Goal: Information Seeking & Learning: Learn about a topic

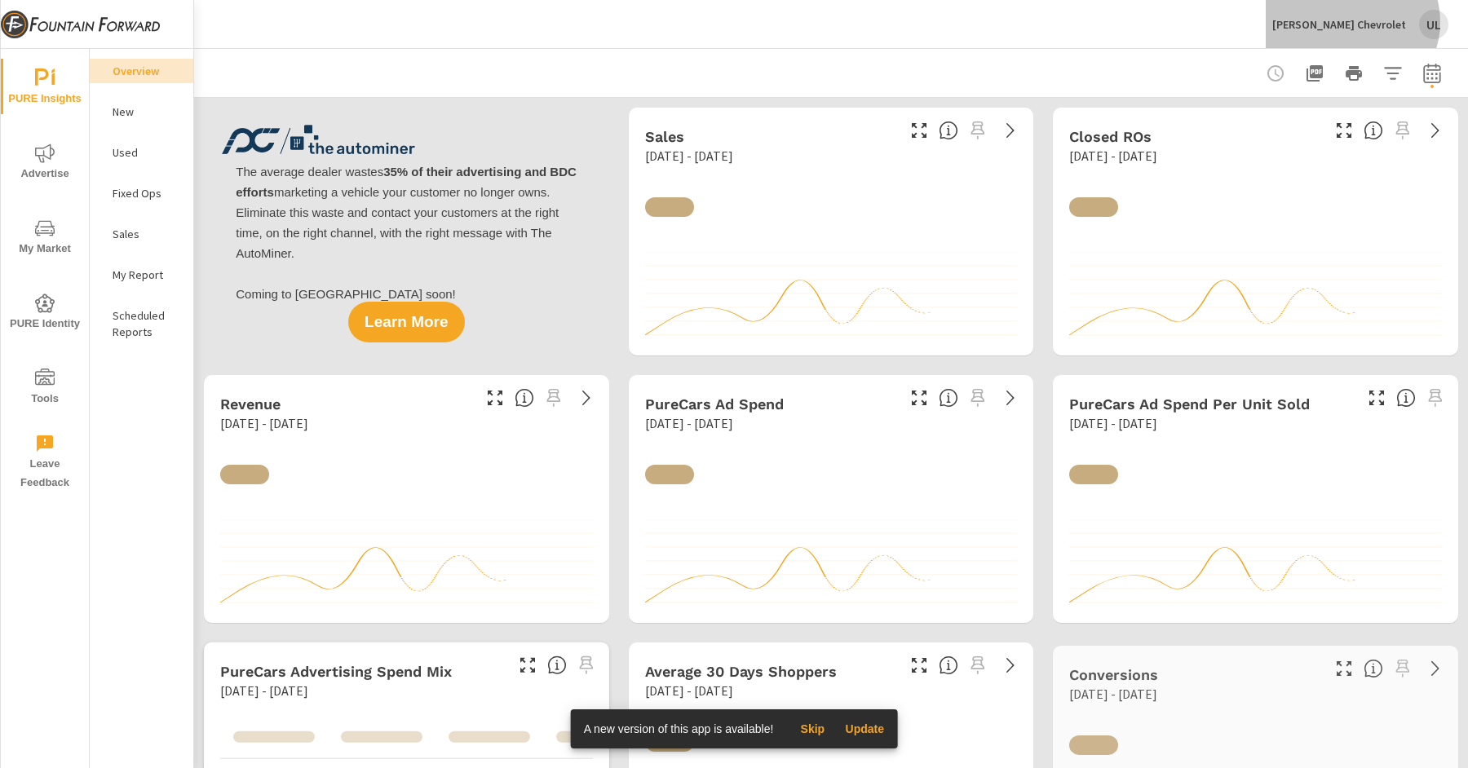
click at [1379, 22] on p "[PERSON_NAME] Chevrolet" at bounding box center [1340, 24] width 134 height 15
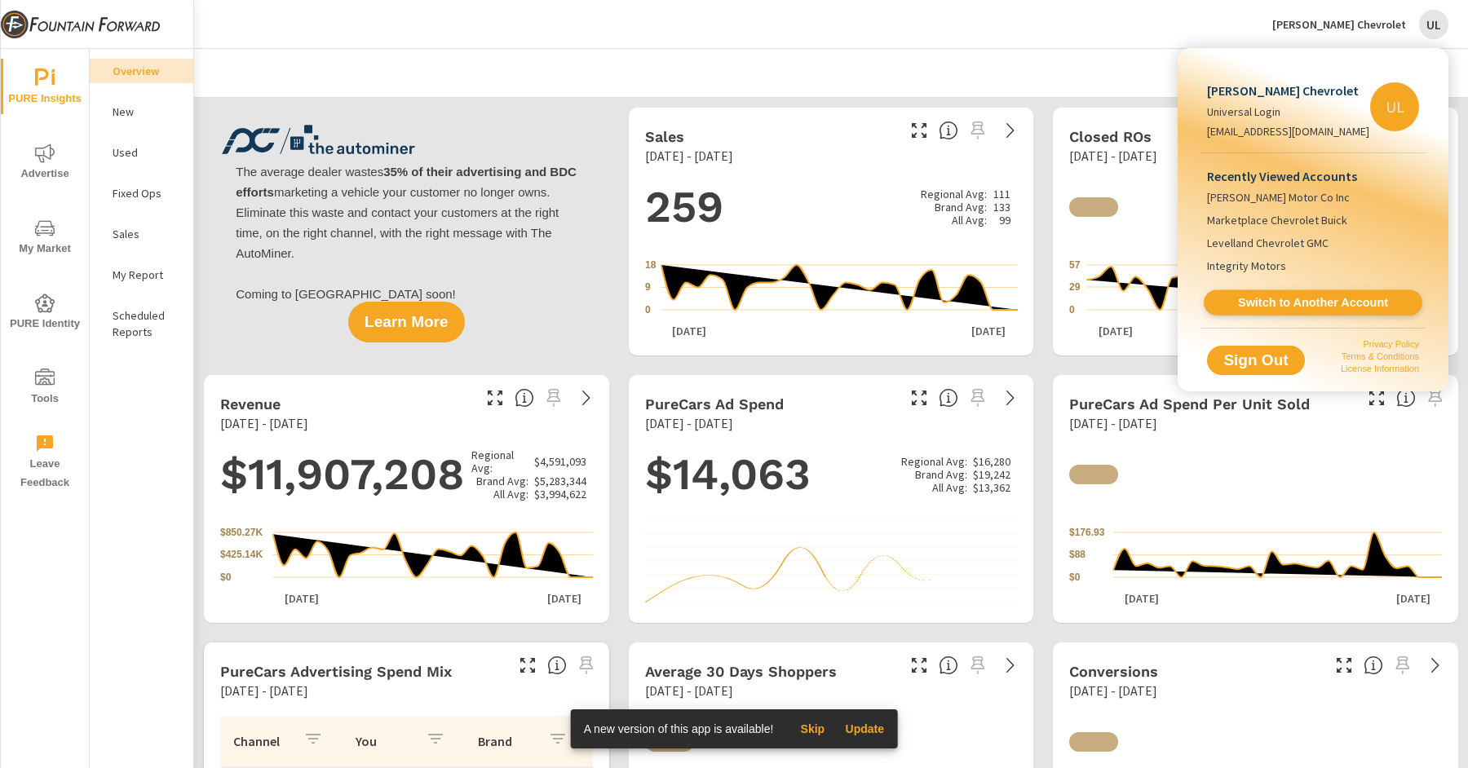
click at [1293, 295] on span "Switch to Another Account" at bounding box center [1313, 302] width 200 height 15
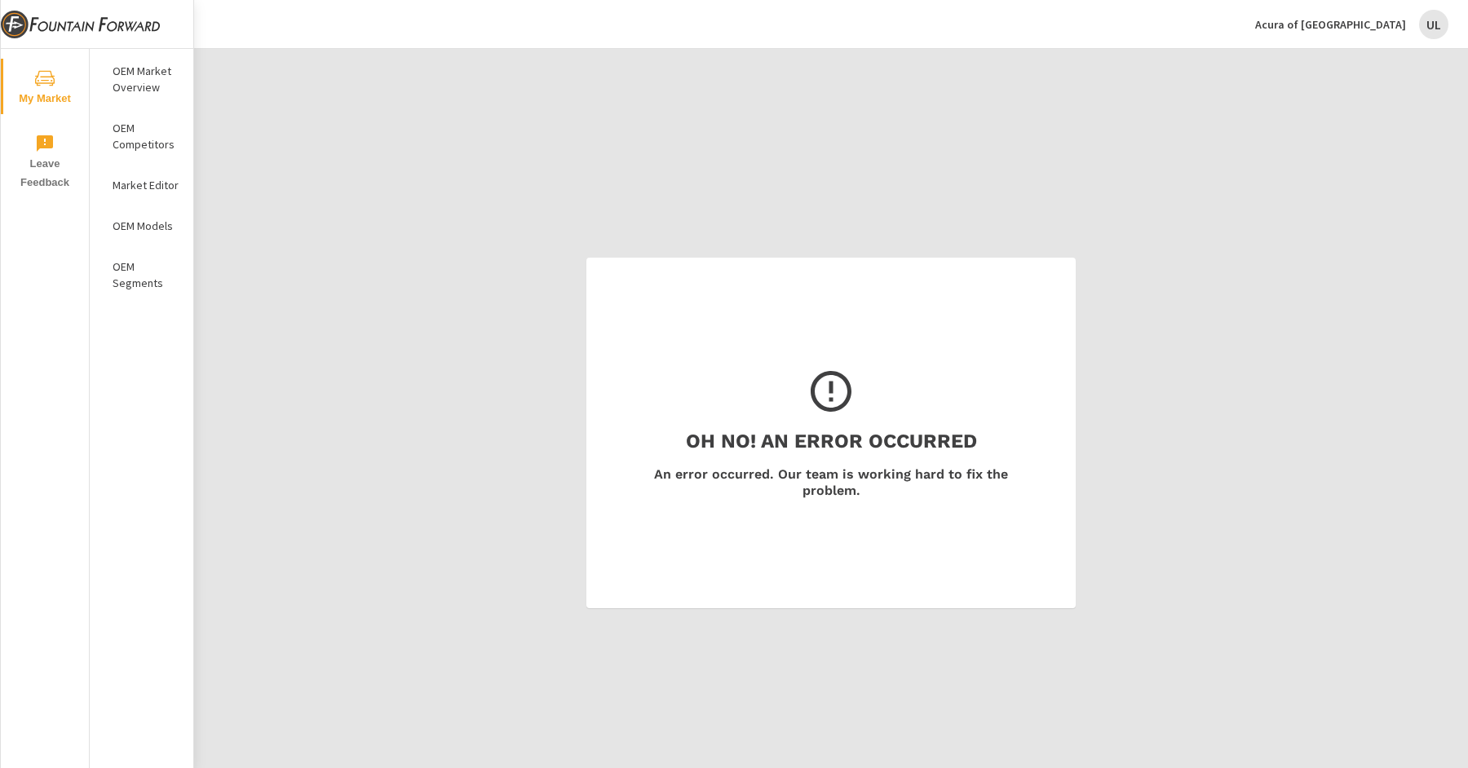
click at [150, 131] on p "OEM Competitors" at bounding box center [147, 136] width 68 height 33
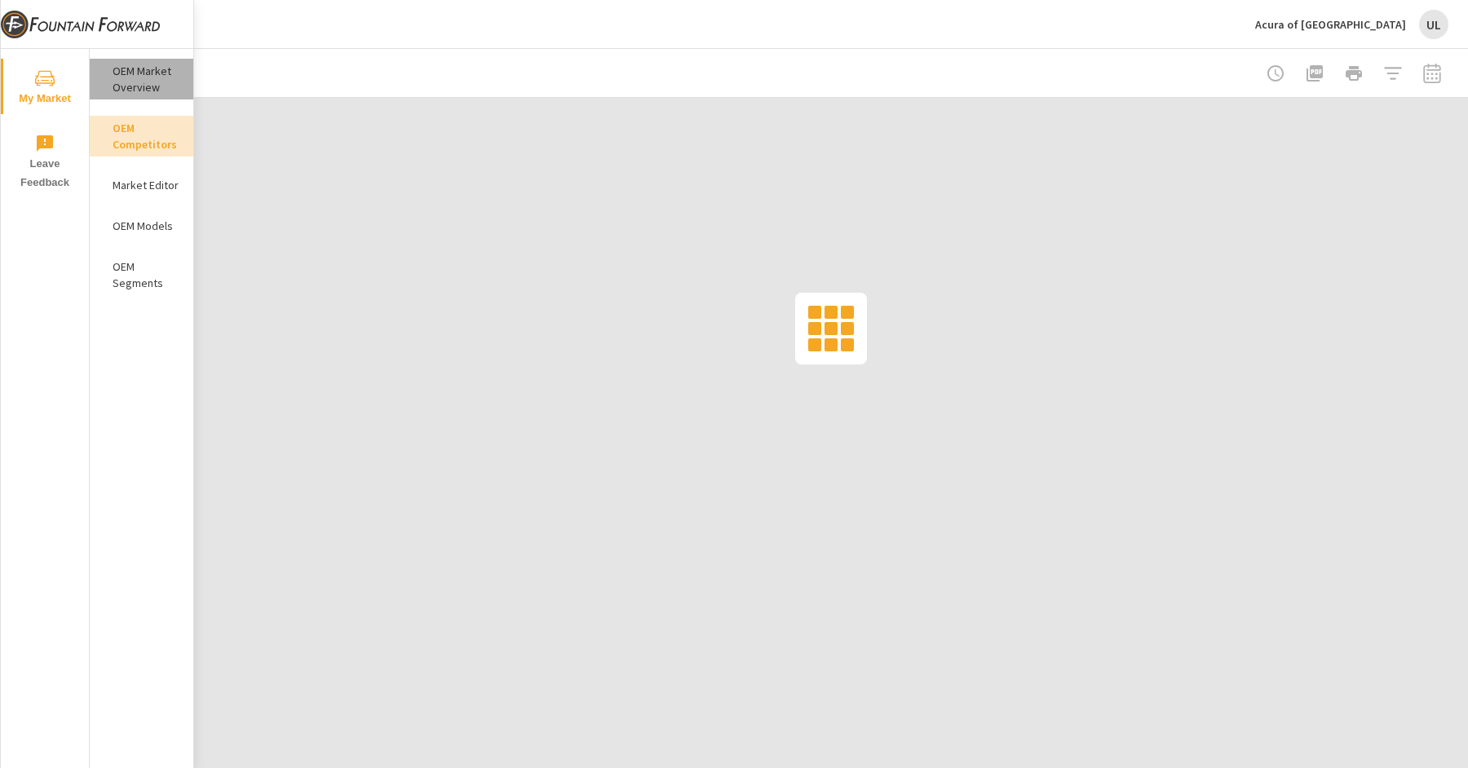
click at [152, 86] on p "OEM Market Overview" at bounding box center [147, 79] width 68 height 33
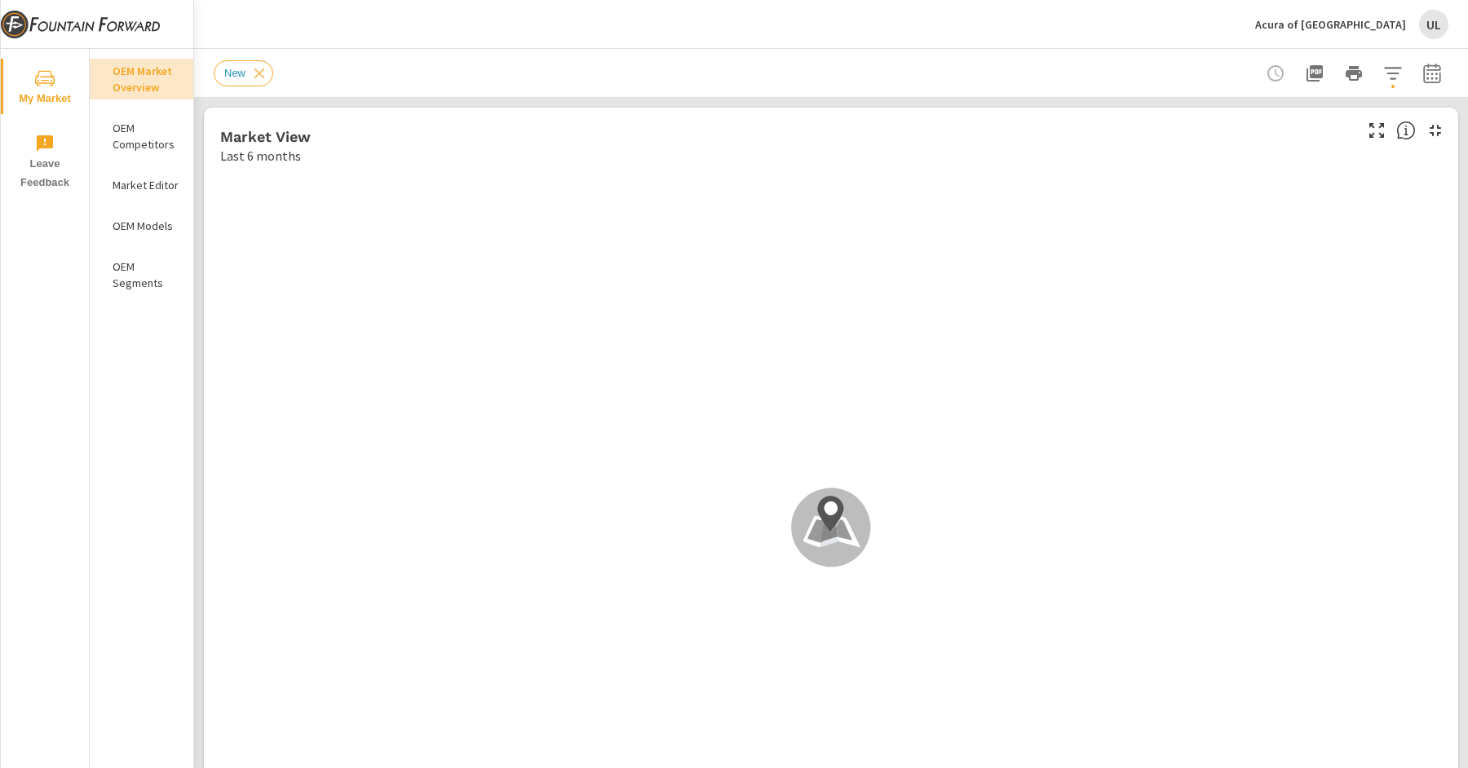
click at [1391, 70] on icon "button" at bounding box center [1394, 74] width 20 height 20
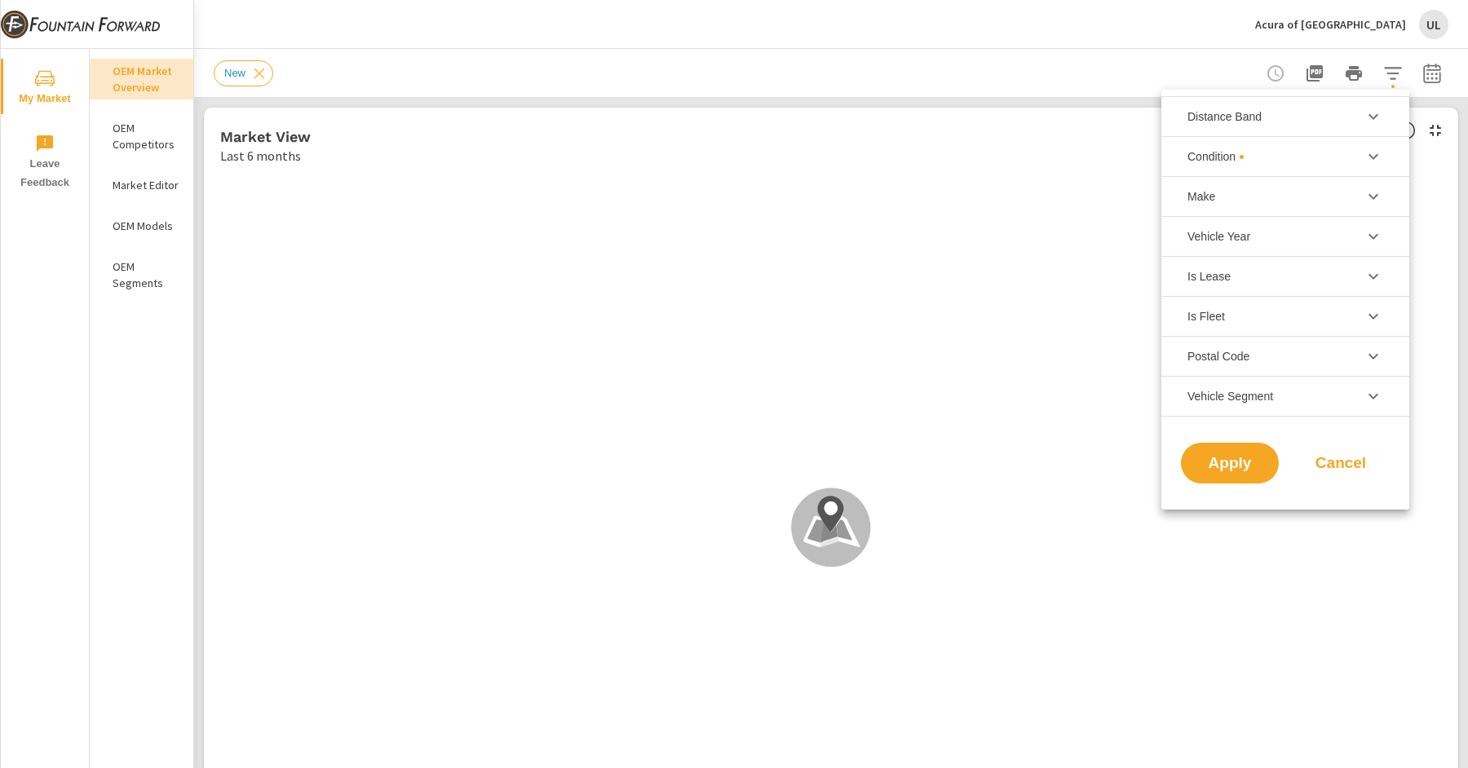
click at [1358, 156] on li "Condition" at bounding box center [1286, 156] width 248 height 40
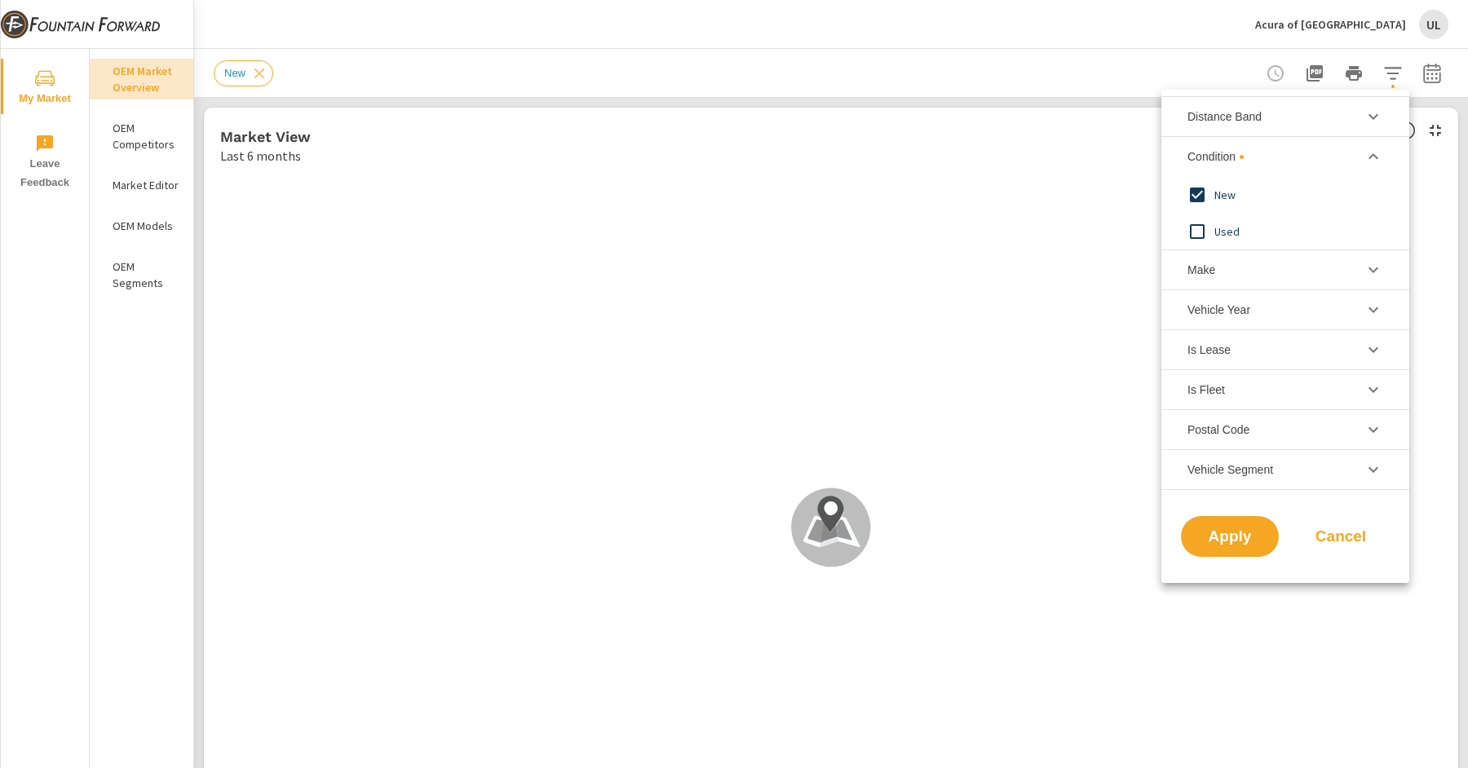
click at [1188, 224] on input "filter options" at bounding box center [1197, 232] width 34 height 34
click at [1198, 196] on input "filter options" at bounding box center [1197, 195] width 34 height 34
click at [1222, 531] on span "Apply" at bounding box center [1230, 536] width 67 height 15
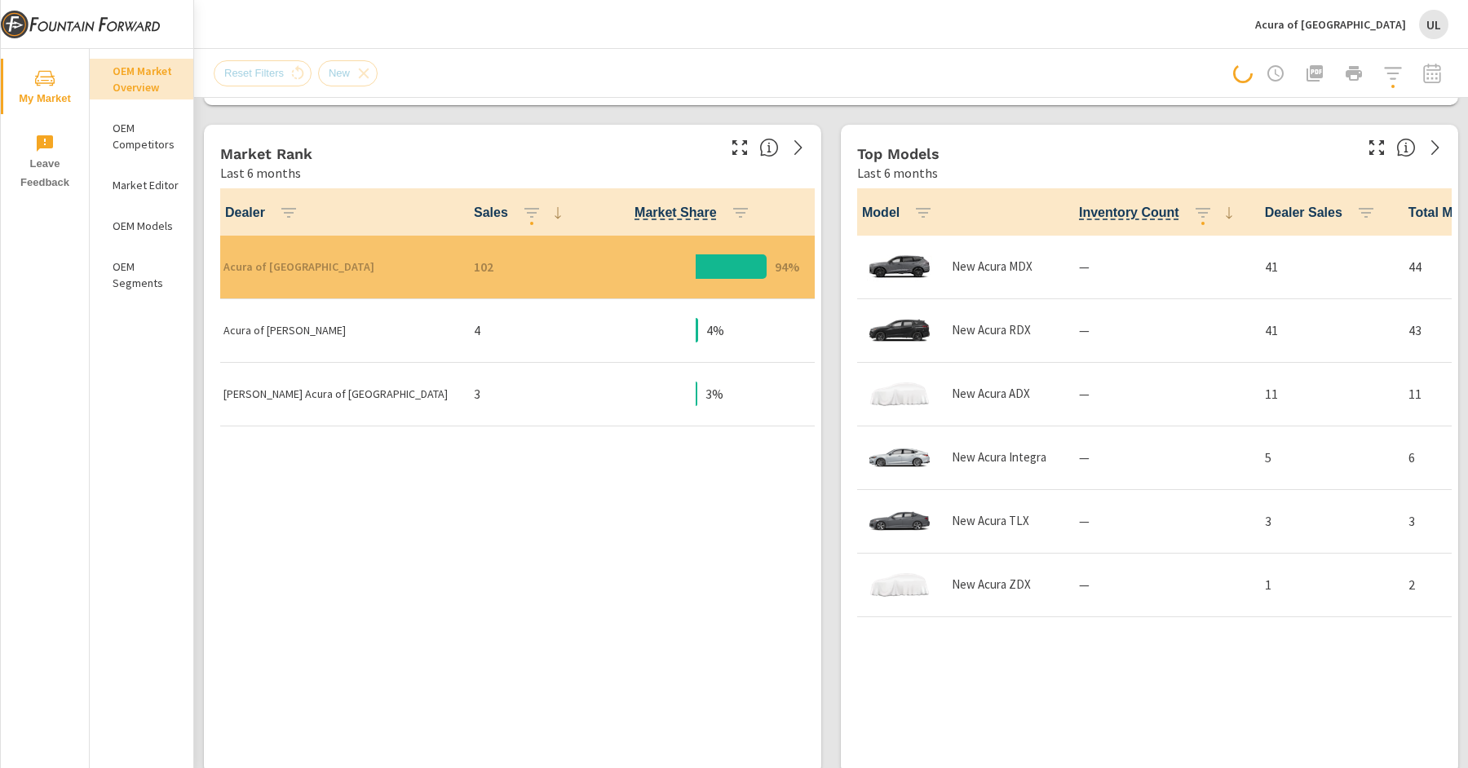
scroll to position [1, 0]
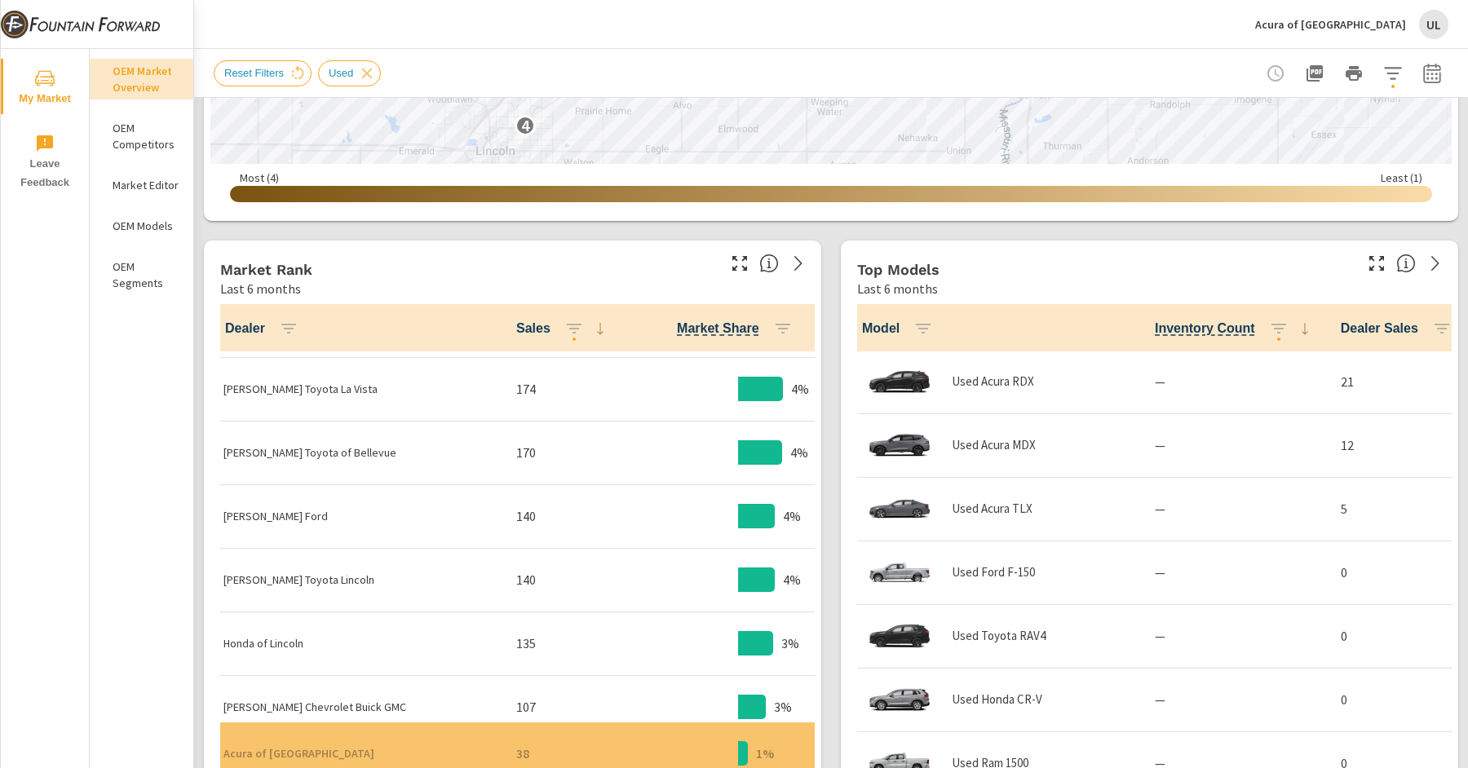
scroll to position [261, 0]
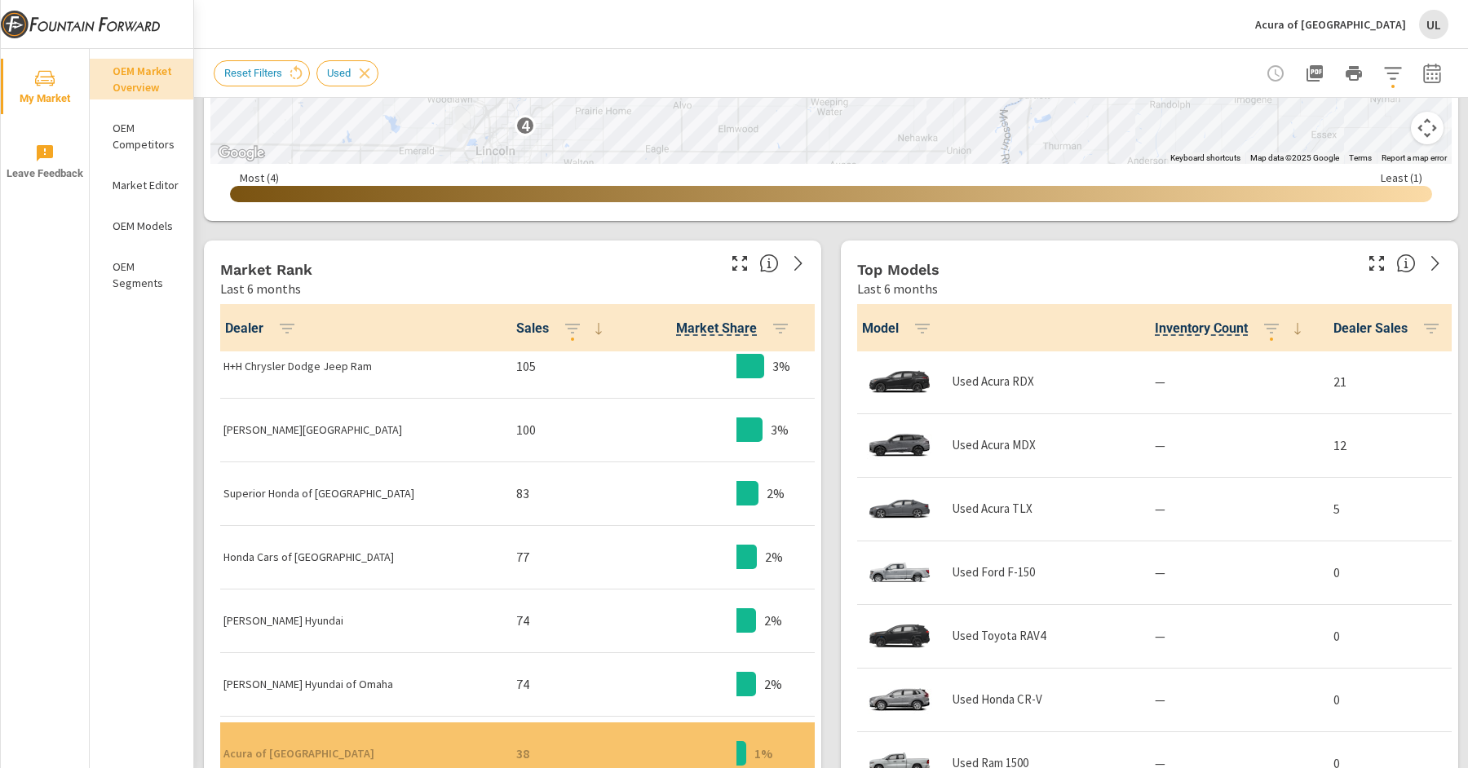
scroll to position [593, 0]
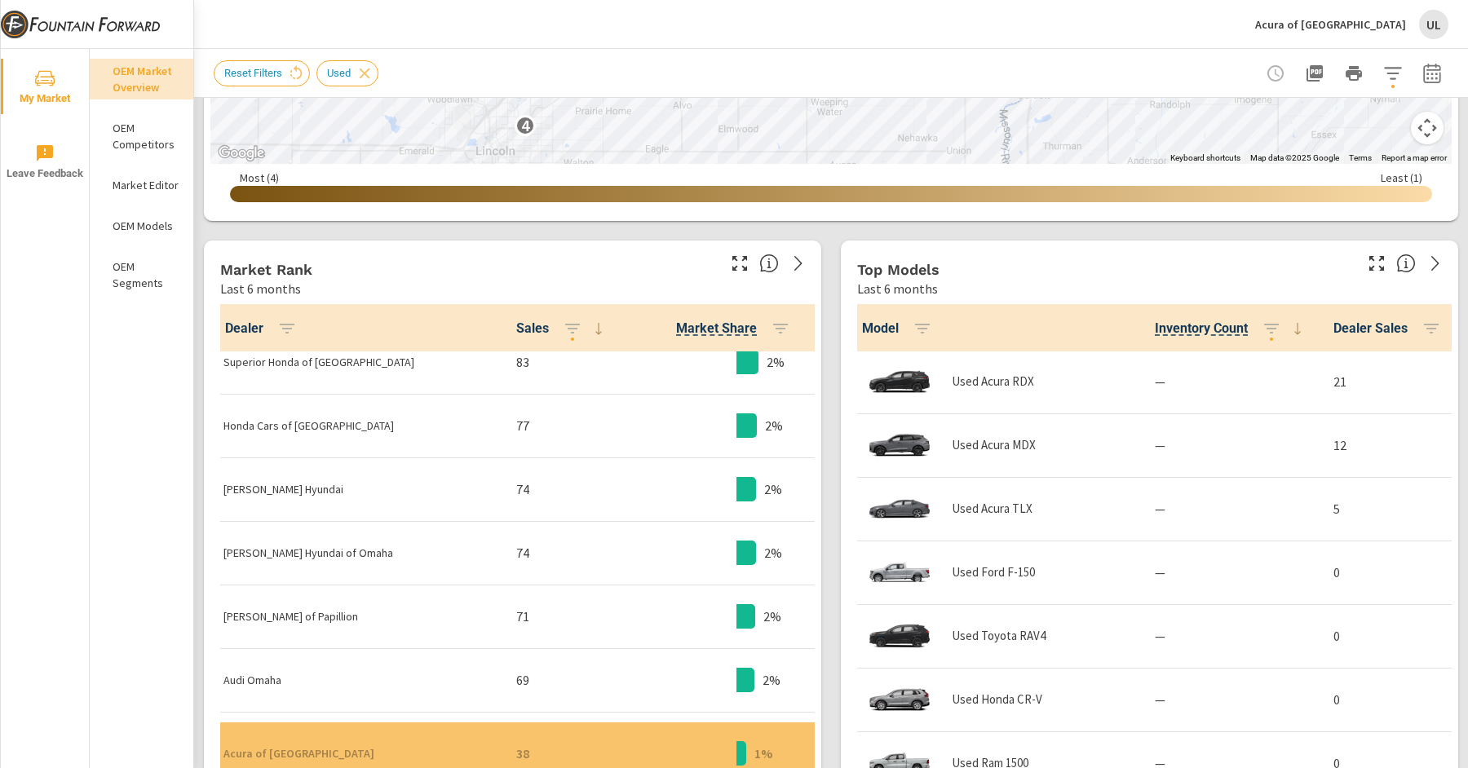
scroll to position [744, 0]
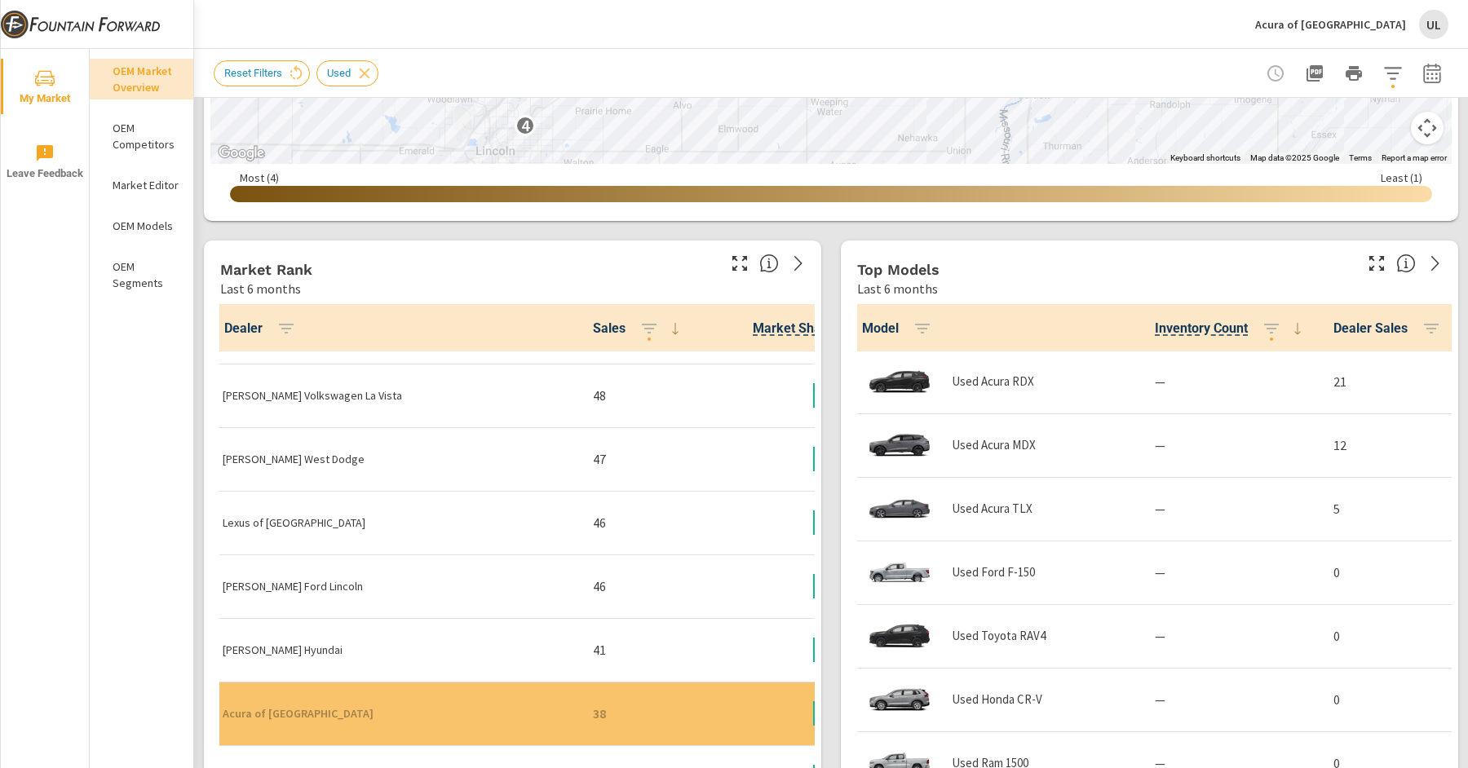
scroll to position [1481, 1]
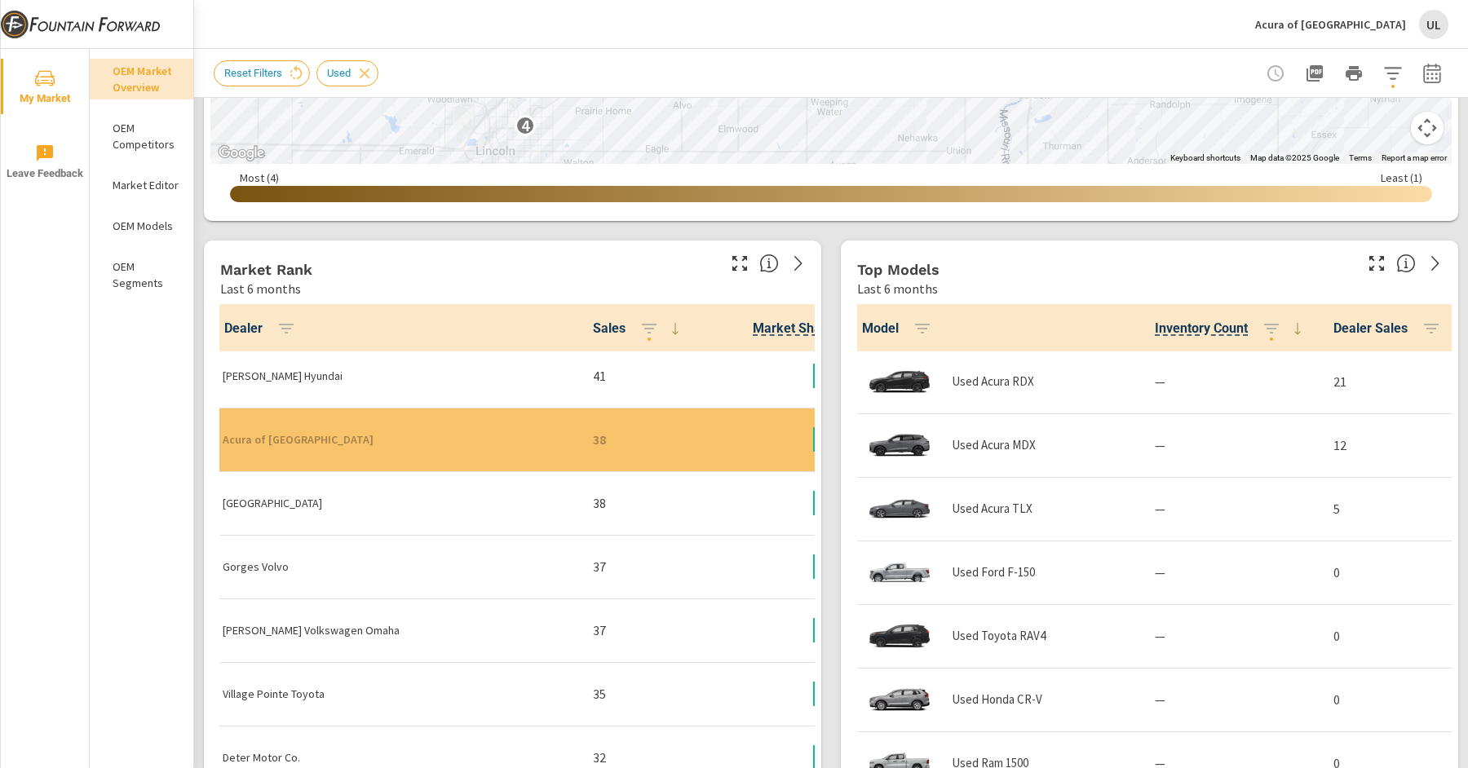
scroll to position [1671, 1]
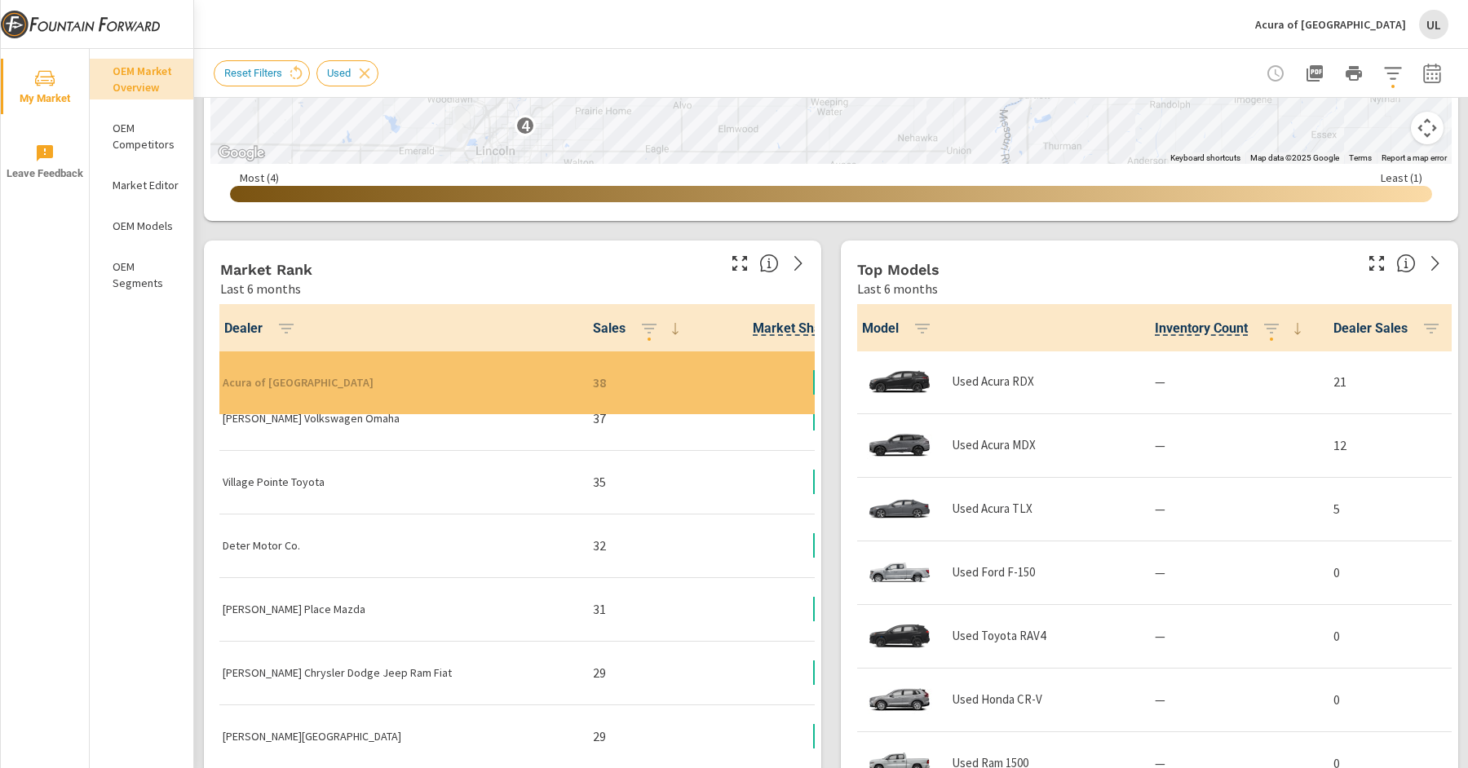
scroll to position [1902, 1]
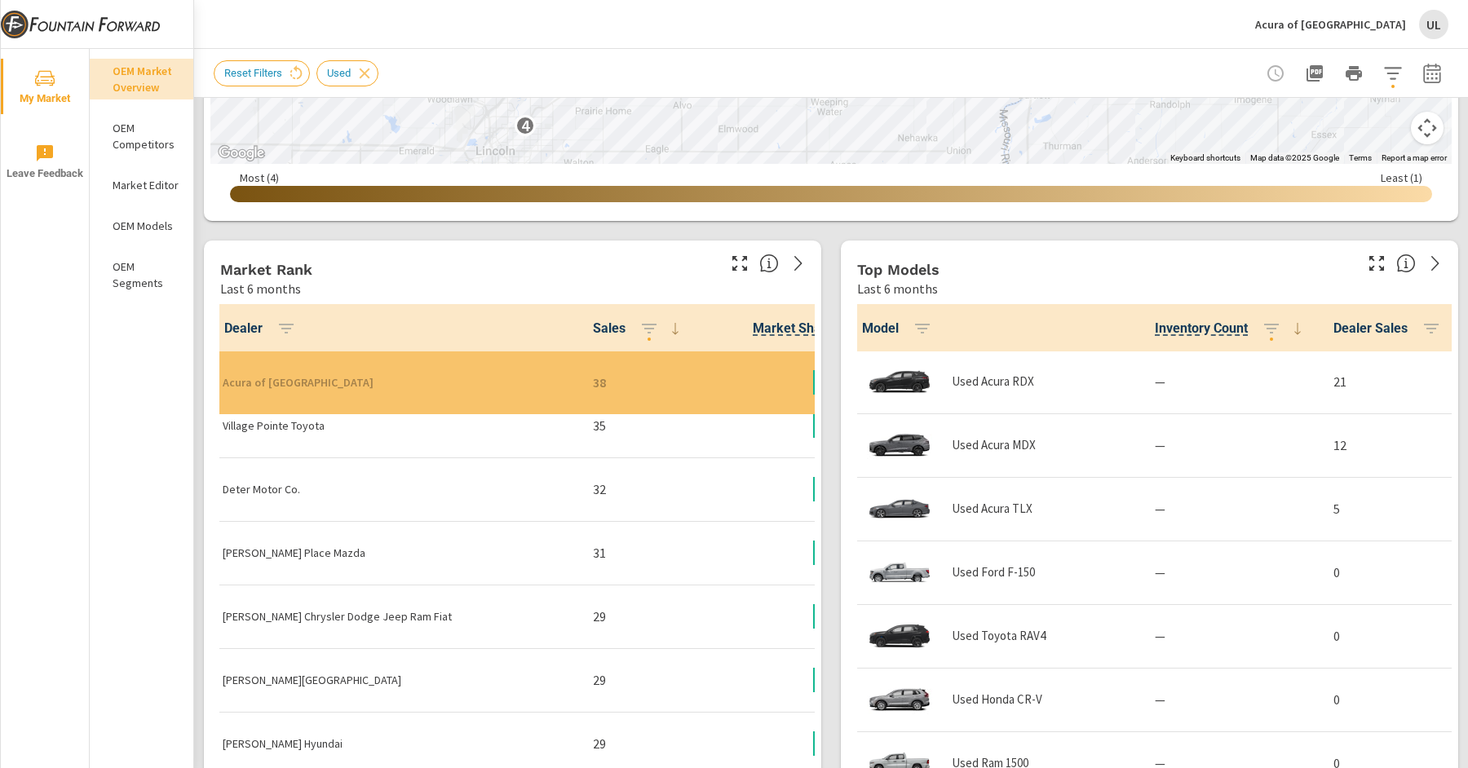
scroll to position [1935, 1]
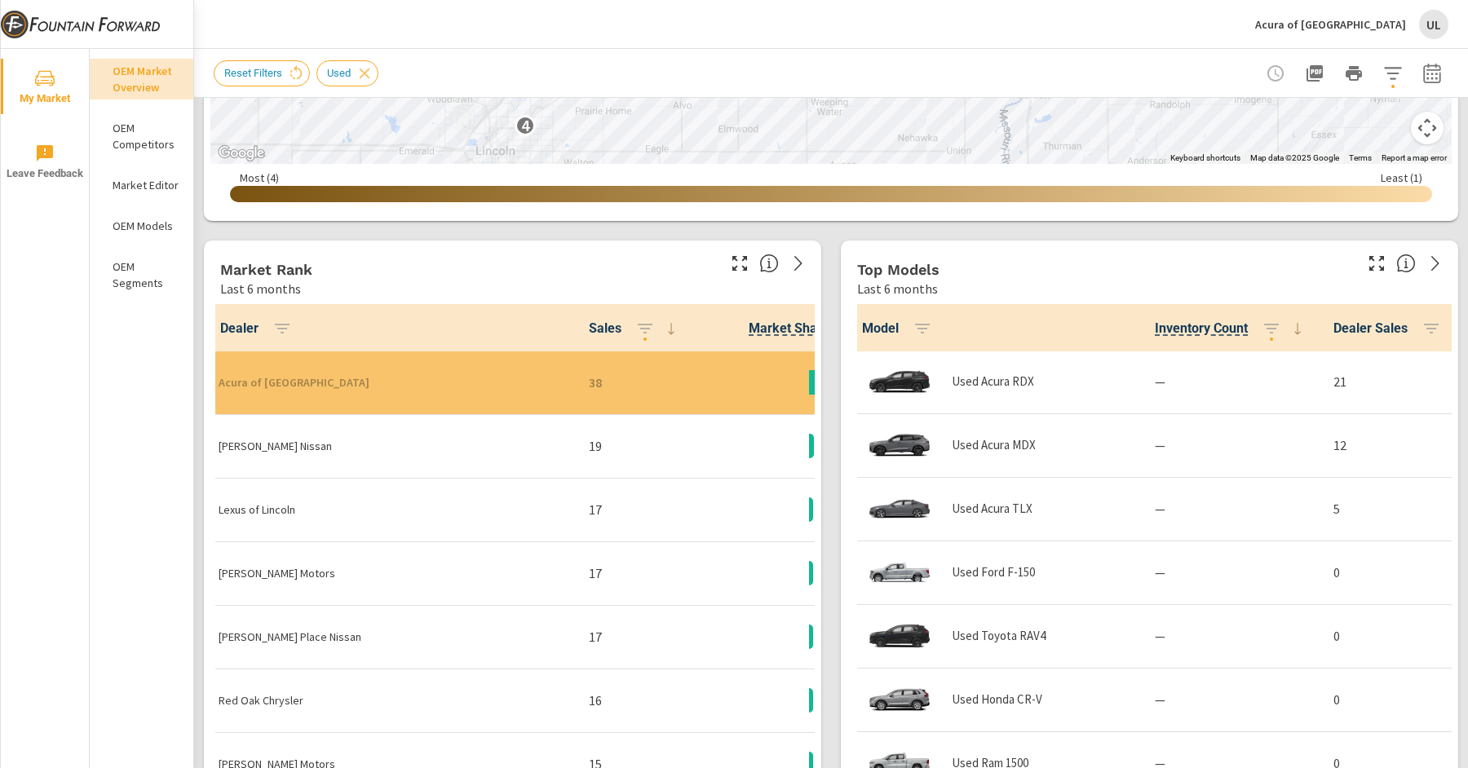
scroll to position [2959, 5]
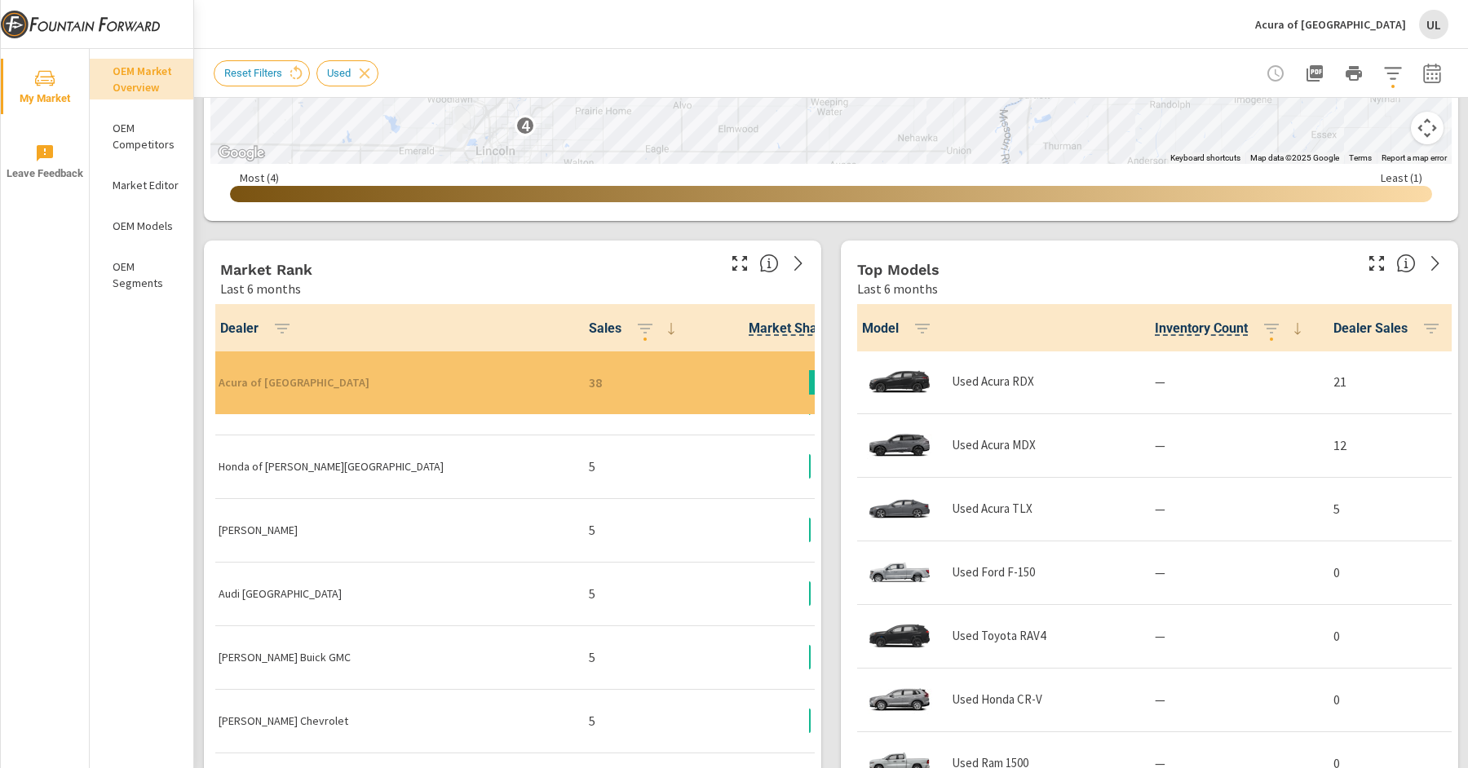
scroll to position [3173, 5]
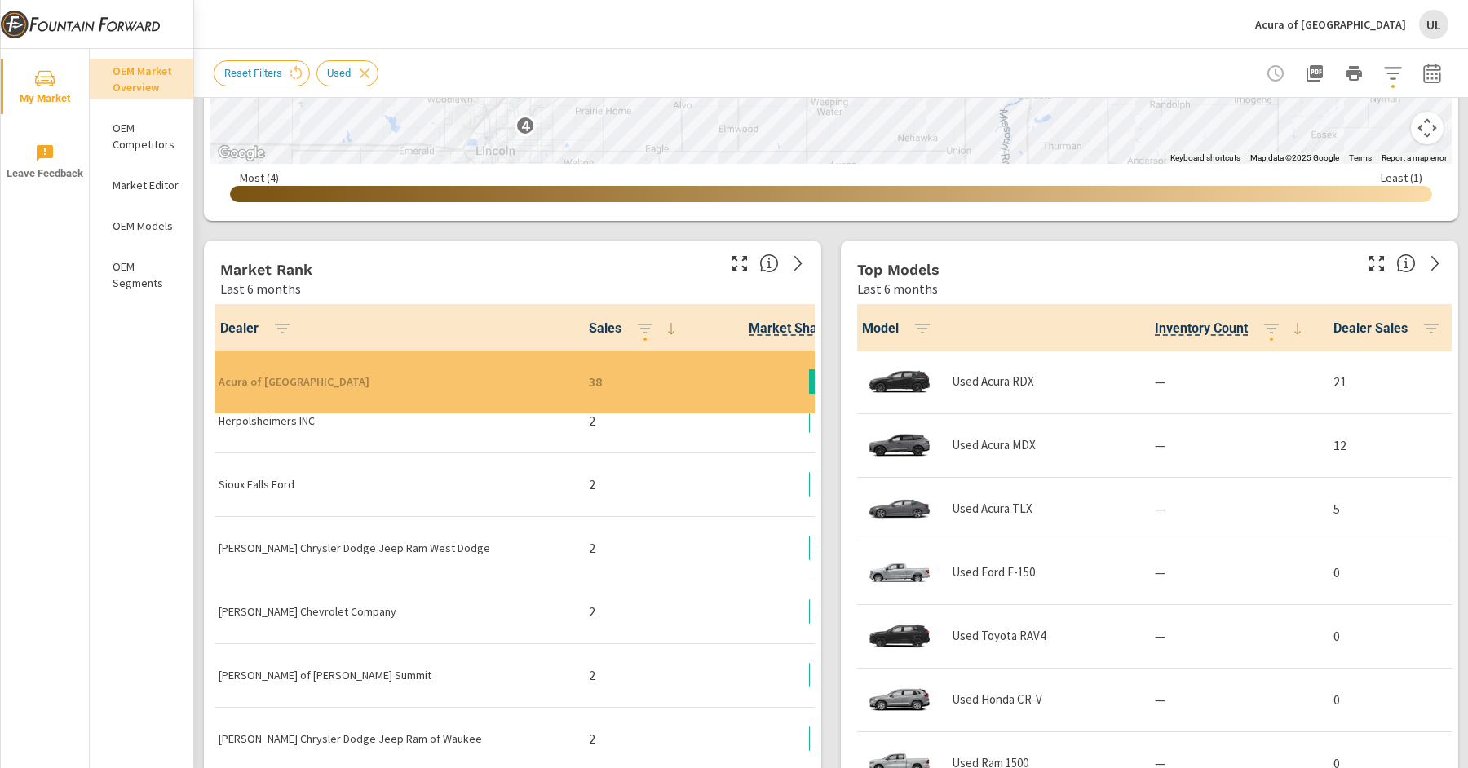
scroll to position [3173, 5]
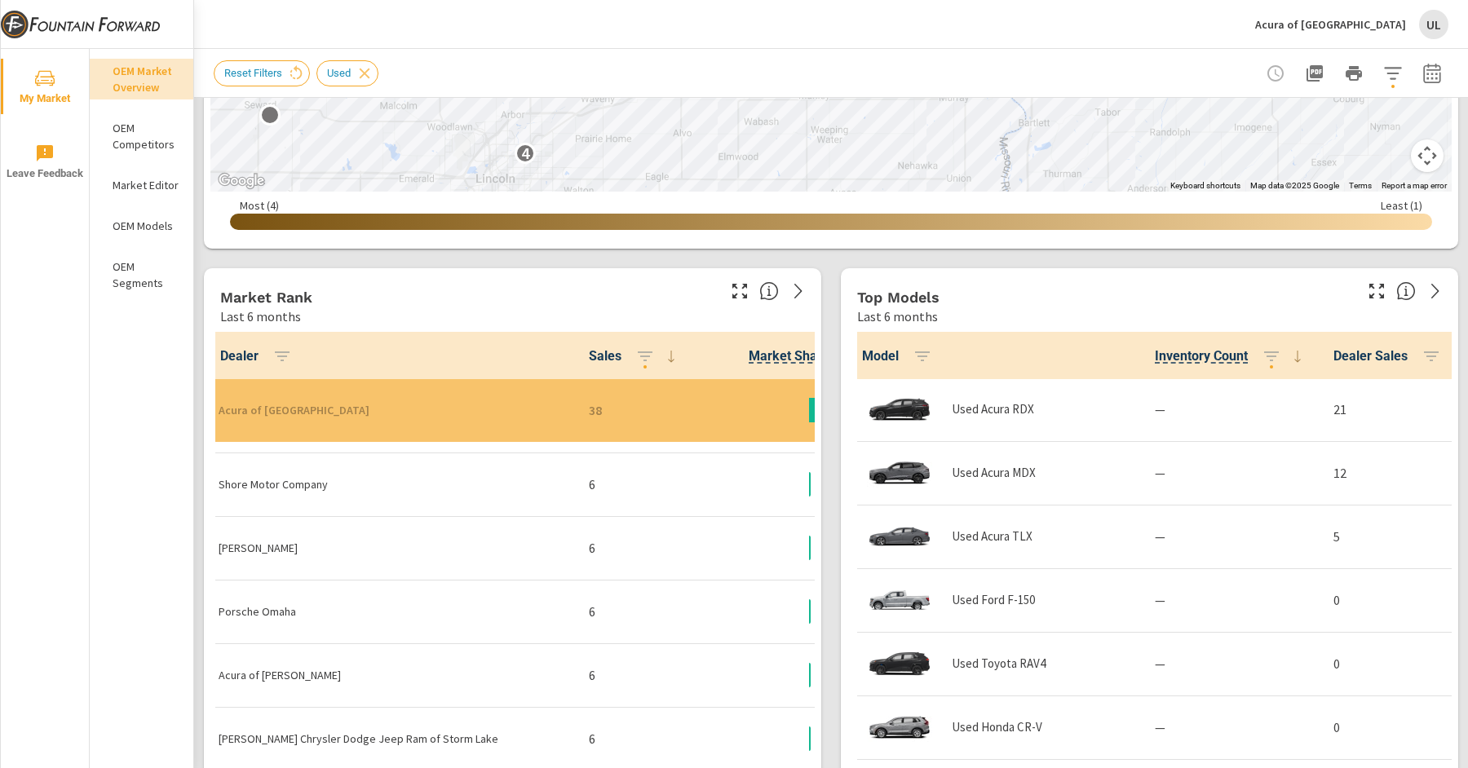
scroll to position [1022, 0]
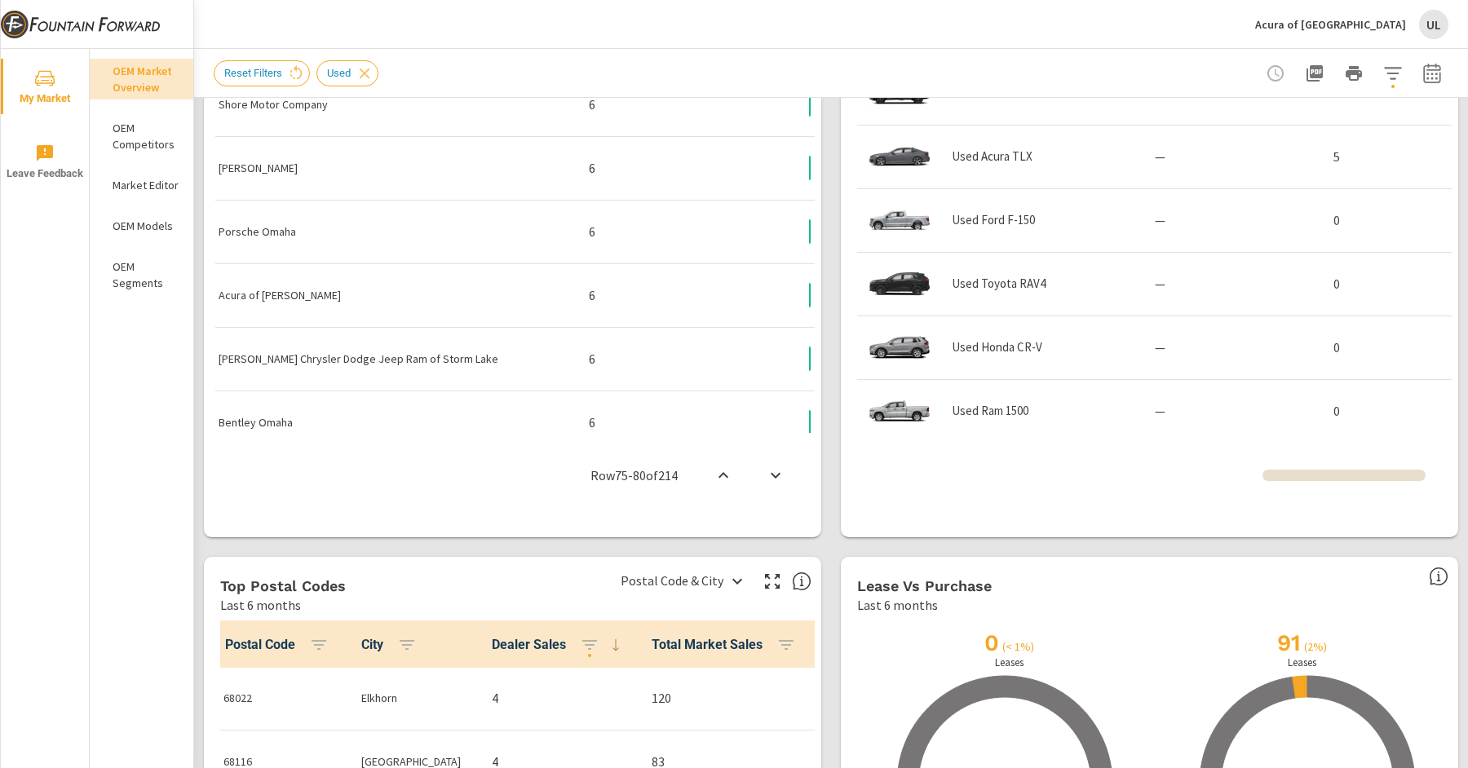
scroll to position [281, 0]
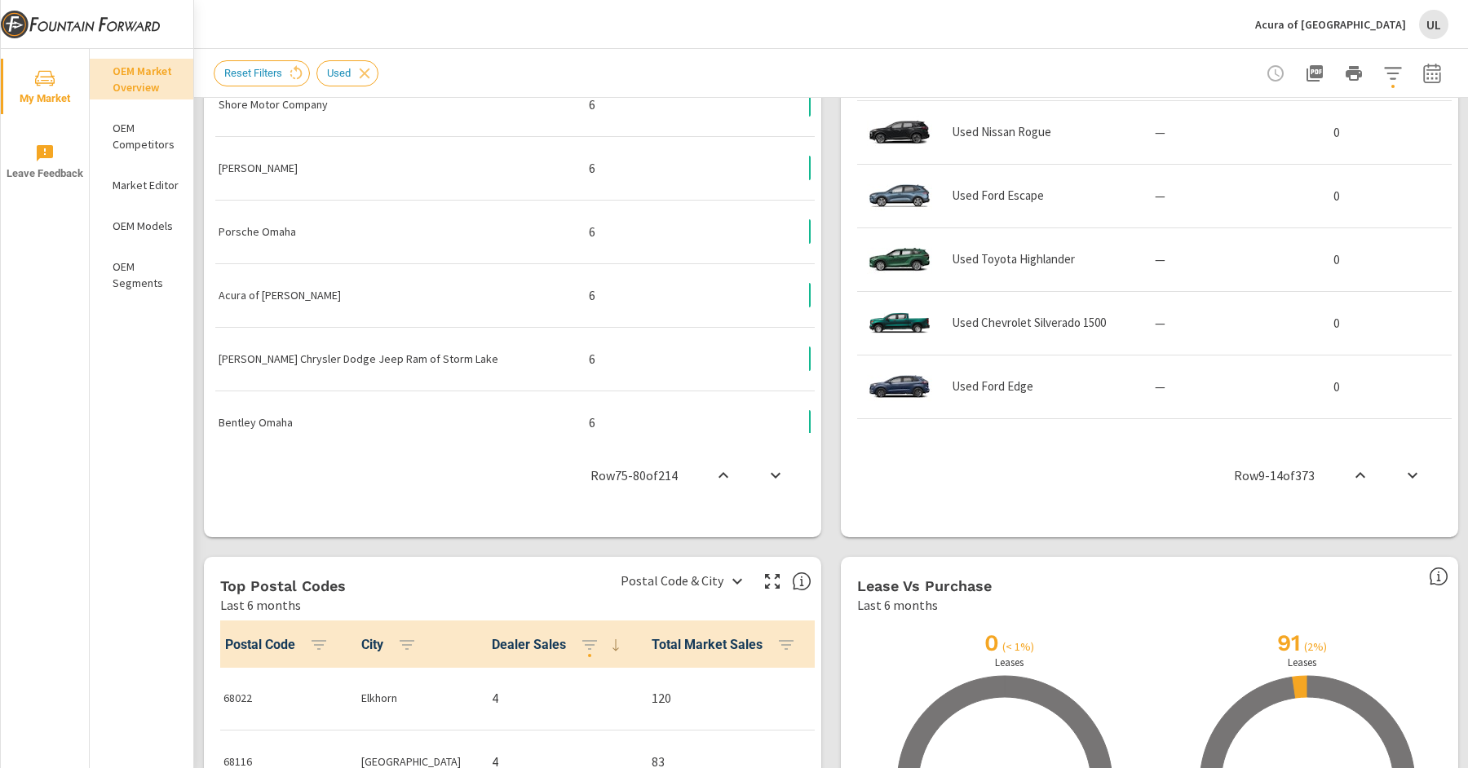
scroll to position [787, 0]
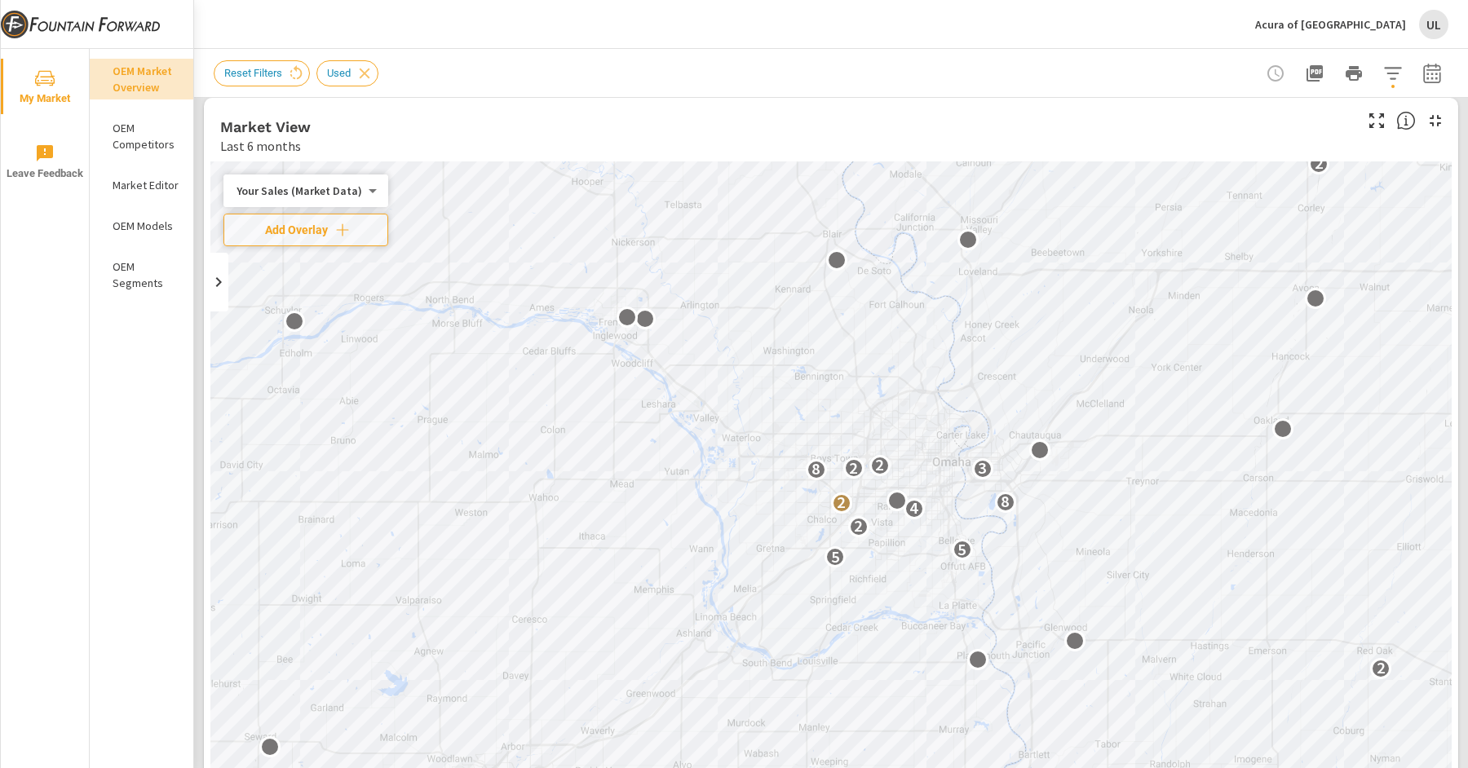
scroll to position [14, 0]
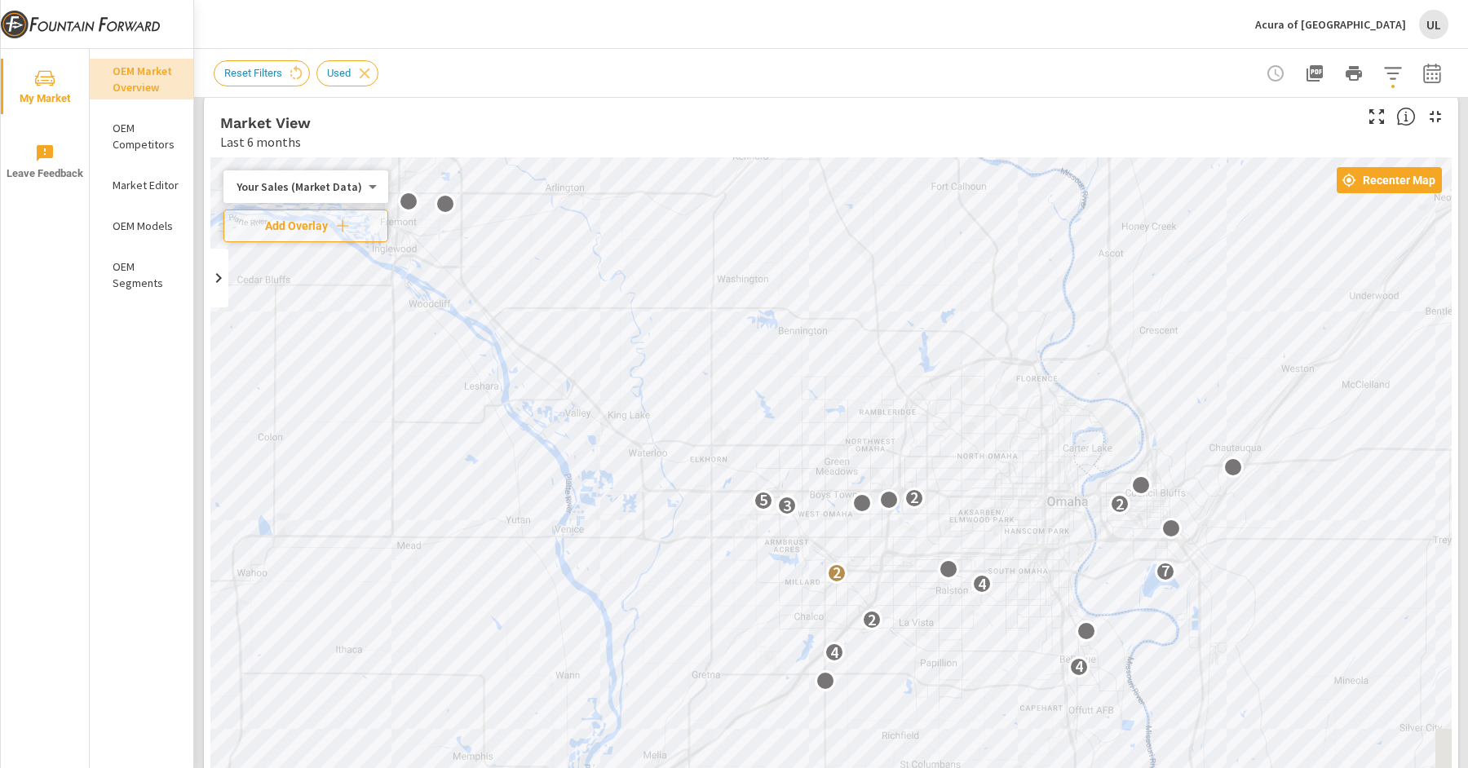
drag, startPoint x: 729, startPoint y: 373, endPoint x: 824, endPoint y: 149, distance: 242.7
click at [824, 149] on div "Market View Last 6 months ← Move left → Move right ↑ Move up ↓ Move down + Zoom…" at bounding box center [831, 485] width 1255 height 783
